Goal: Information Seeking & Learning: Learn about a topic

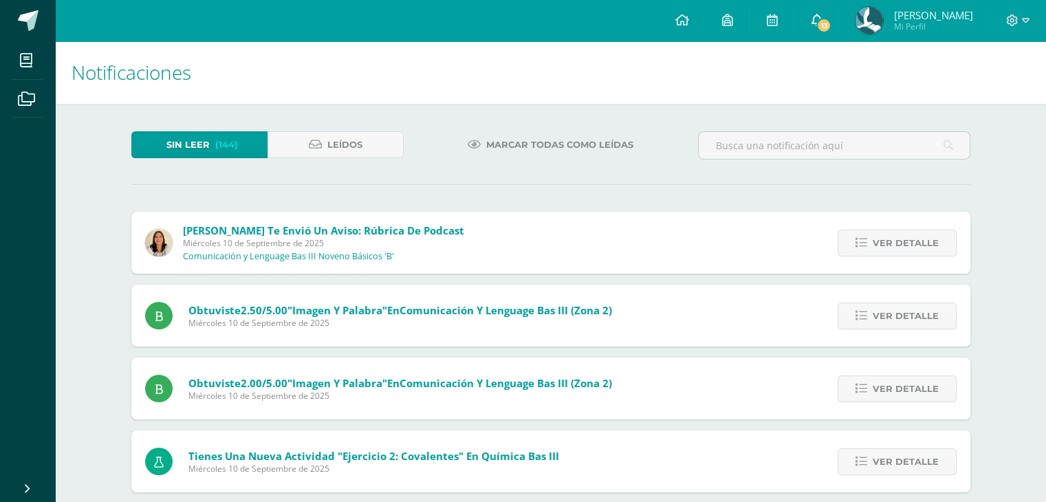
click at [832, 23] on span "13" at bounding box center [823, 25] width 15 height 15
click at [777, 22] on icon at bounding box center [771, 20] width 11 height 12
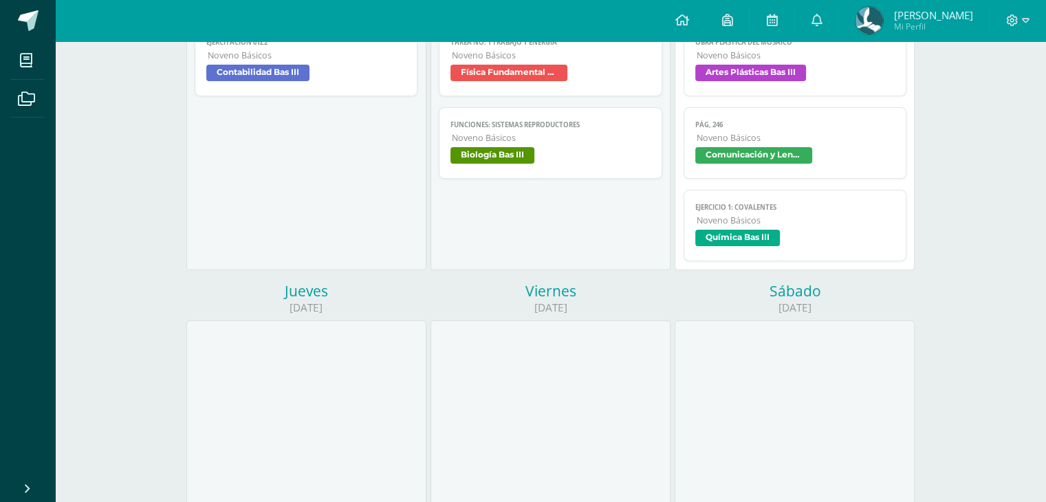
scroll to position [69, 0]
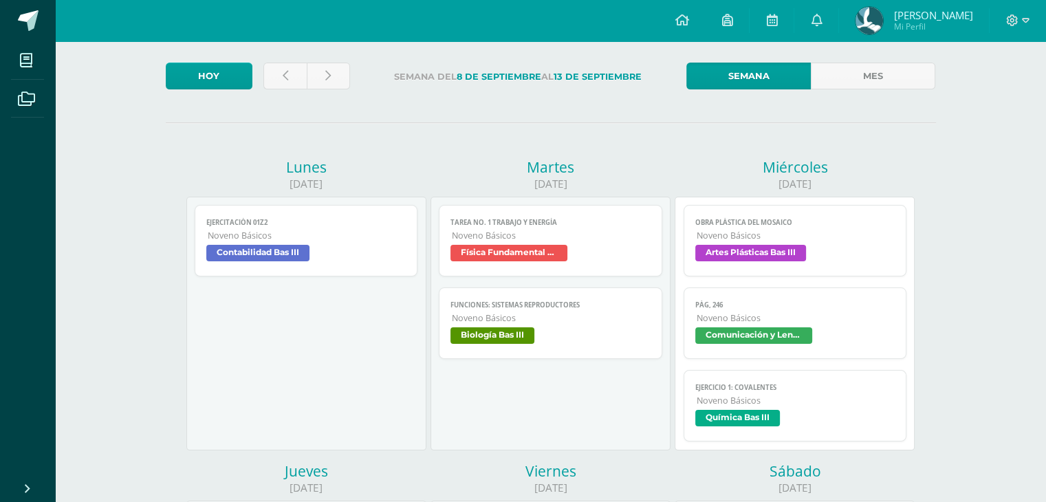
click at [797, 250] on span "Artes Plásticas Bas III" at bounding box center [750, 253] width 111 height 17
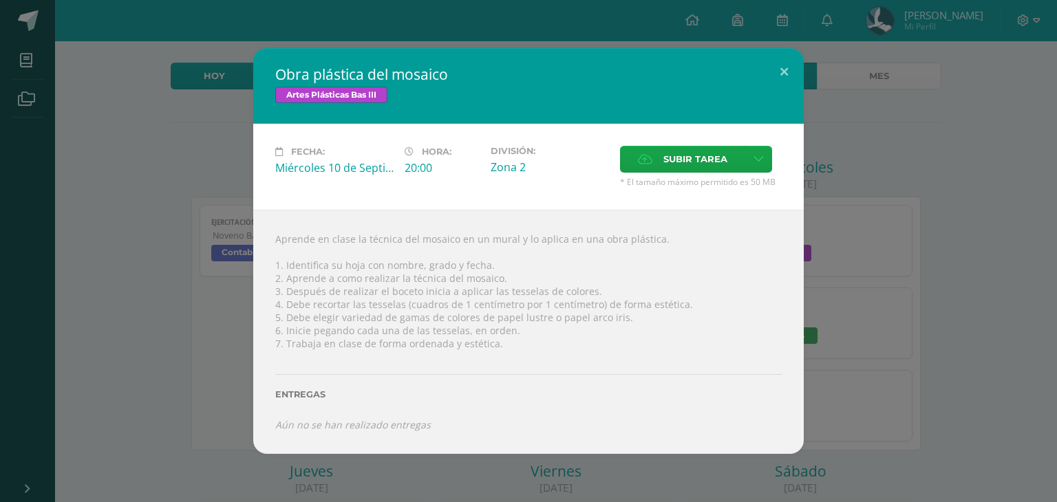
click at [879, 248] on div "Obra plástica del mosaico Artes Plásticas Bas III Fecha: Miércoles 10 de Septie…" at bounding box center [529, 250] width 1046 height 405
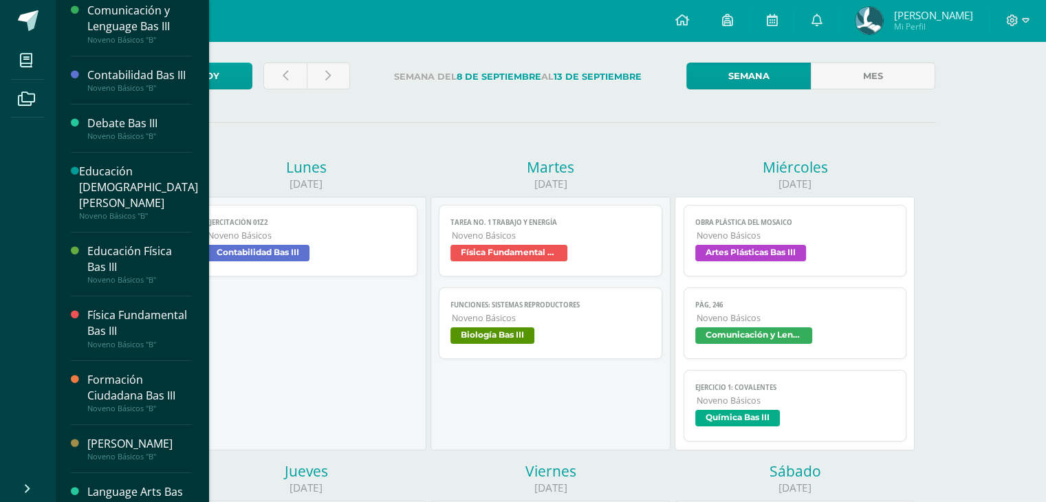
scroll to position [413, 0]
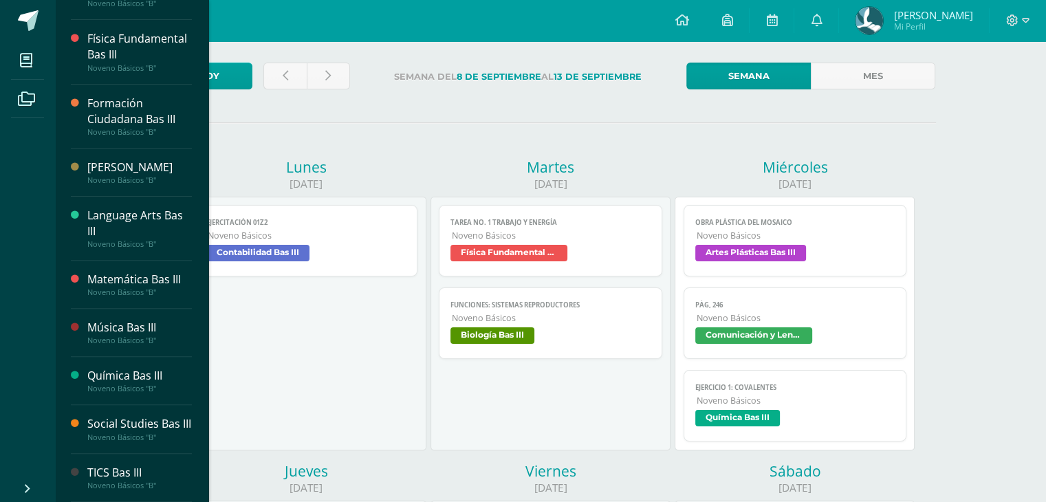
click at [171, 288] on div "Noveno Básicos "B"" at bounding box center [139, 293] width 105 height 10
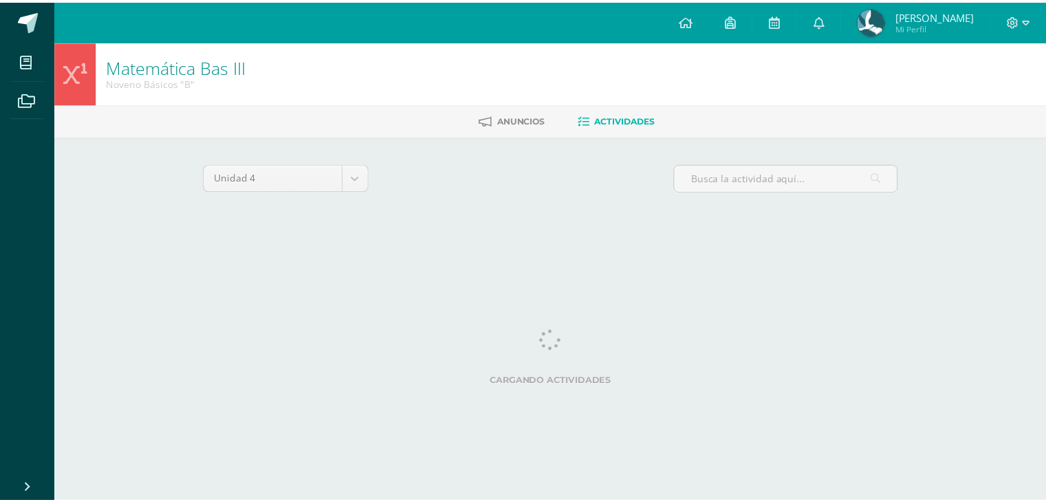
scroll to position [0, 33]
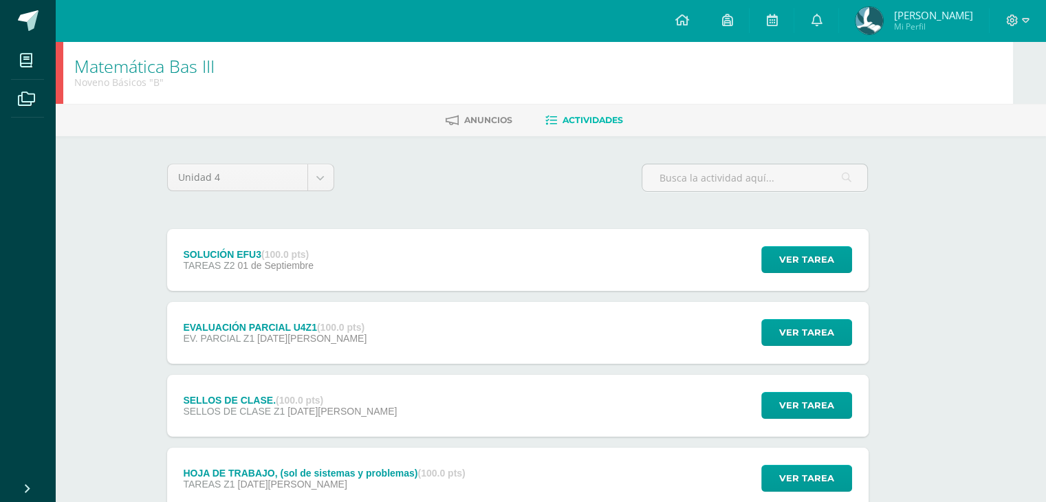
click at [316, 241] on div "SOLUCIÓN EFU3 (100.0 pts) TAREAS Z2 01 de Septiembre" at bounding box center [248, 260] width 163 height 62
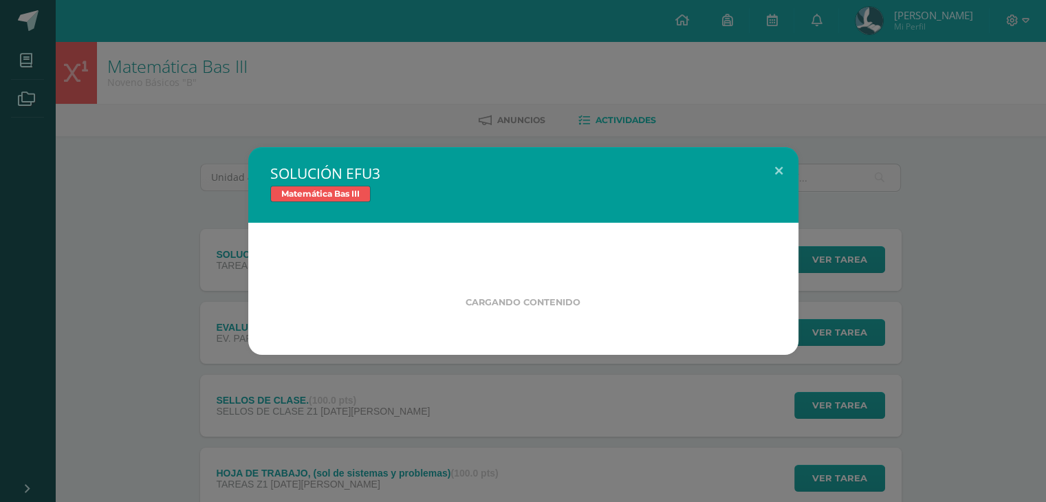
scroll to position [0, 0]
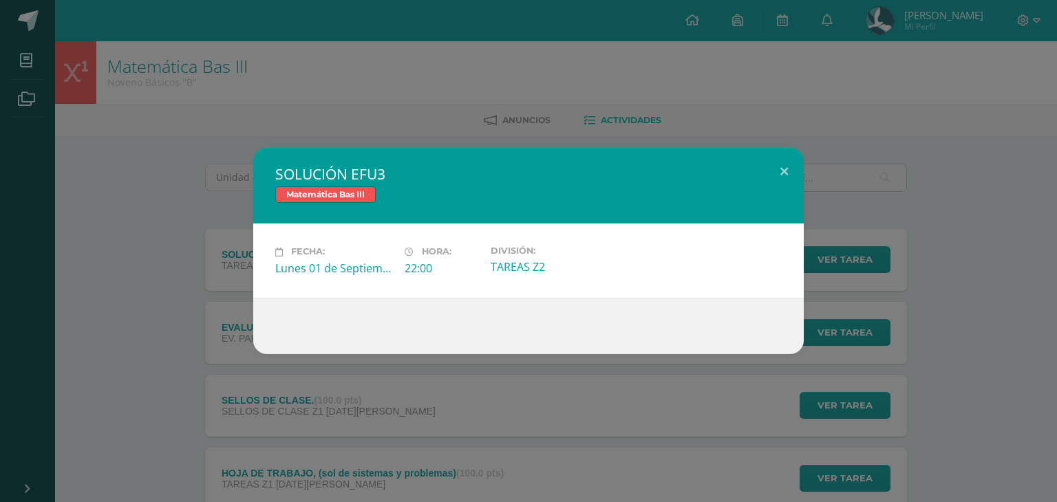
click at [204, 310] on div "SOLUCIÓN EFU3 Matemática Bas III Fecha: Lunes 01 de Septiembre Hora: 22:00 Divi…" at bounding box center [529, 251] width 1046 height 206
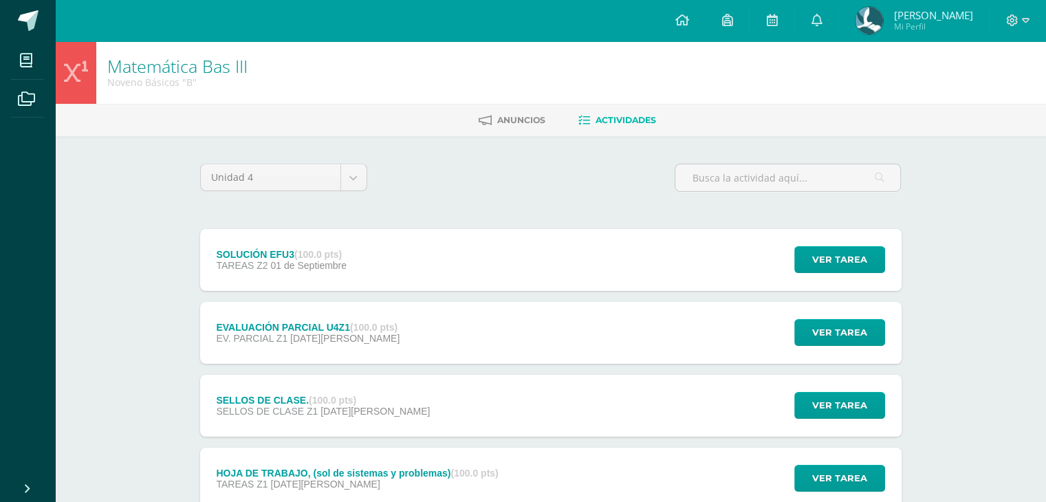
click at [239, 322] on div "EVALUACIÓN PARCIAL U4Z1 (100.0 pts)" at bounding box center [308, 327] width 184 height 11
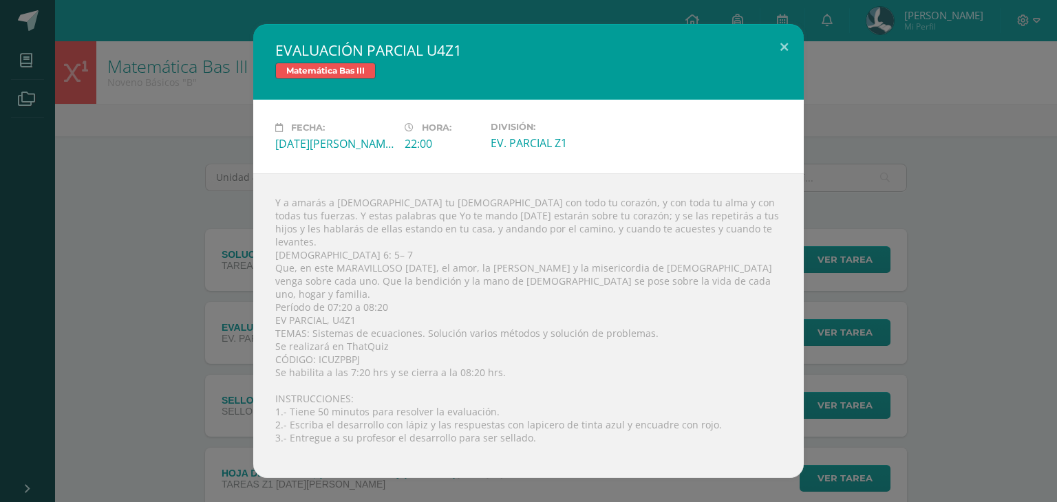
click at [160, 285] on div "EVALUACIÓN PARCIAL U4Z1 Matemática Bas III Fecha: Viernes 29 de Agosto Hora: 22…" at bounding box center [529, 251] width 1046 height 454
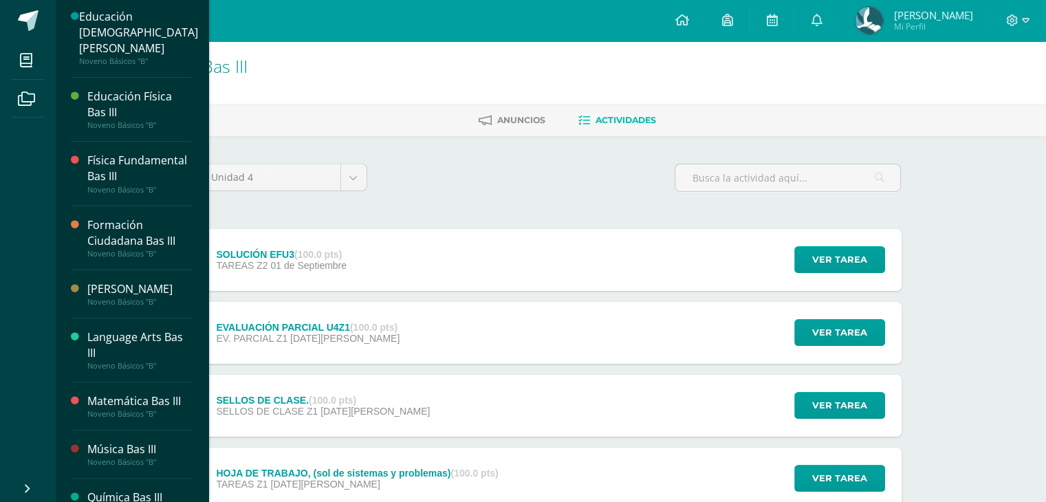
scroll to position [394, 0]
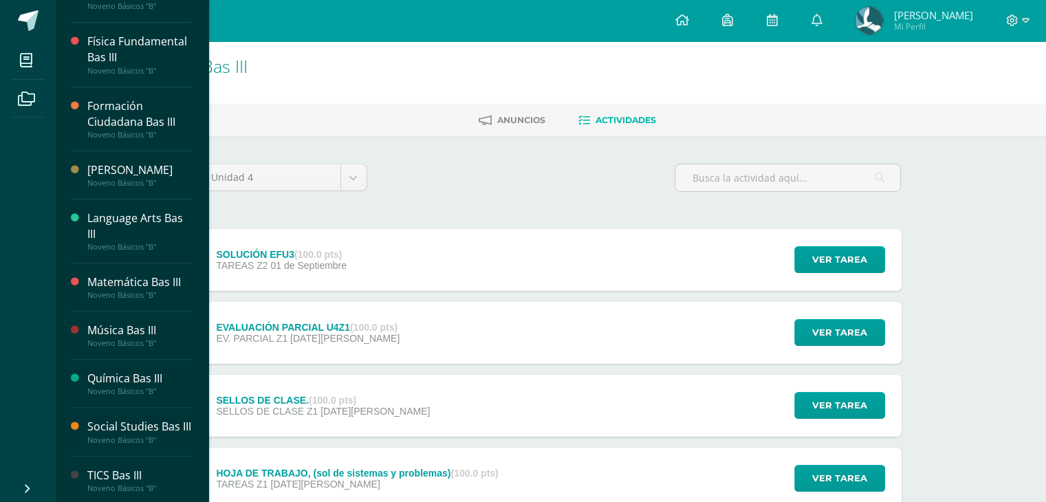
click at [140, 98] on div "Formación Ciudadana Bas III" at bounding box center [139, 114] width 105 height 32
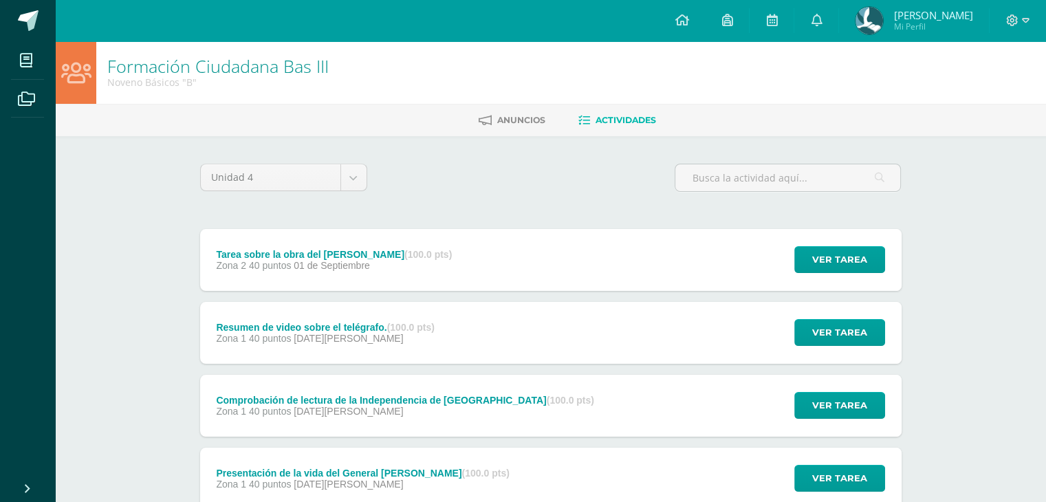
click at [420, 260] on div "Zona 2 40 puntos [DATE]" at bounding box center [334, 265] width 236 height 11
